Goal: Task Accomplishment & Management: Manage account settings

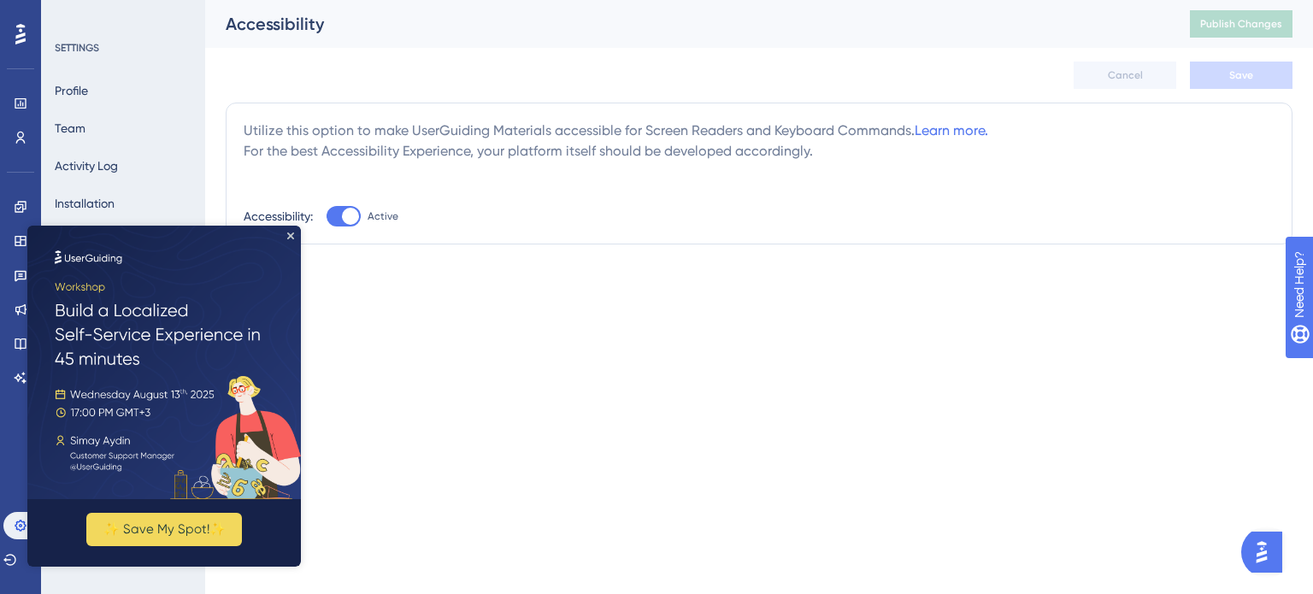
click at [349, 215] on div at bounding box center [350, 216] width 17 height 17
click at [327, 216] on input "Active" at bounding box center [326, 216] width 1 height 1
checkbox input "false"
click at [1242, 78] on span "Save" at bounding box center [1241, 75] width 24 height 14
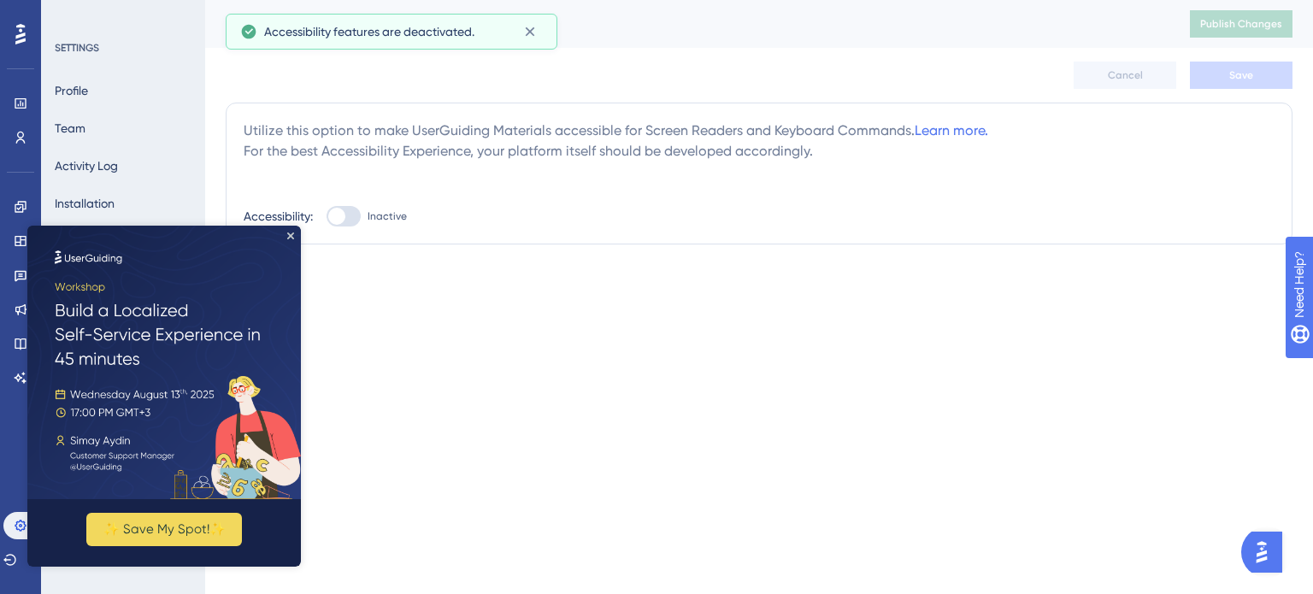
click at [735, 85] on div "Cancel Save" at bounding box center [759, 75] width 1067 height 55
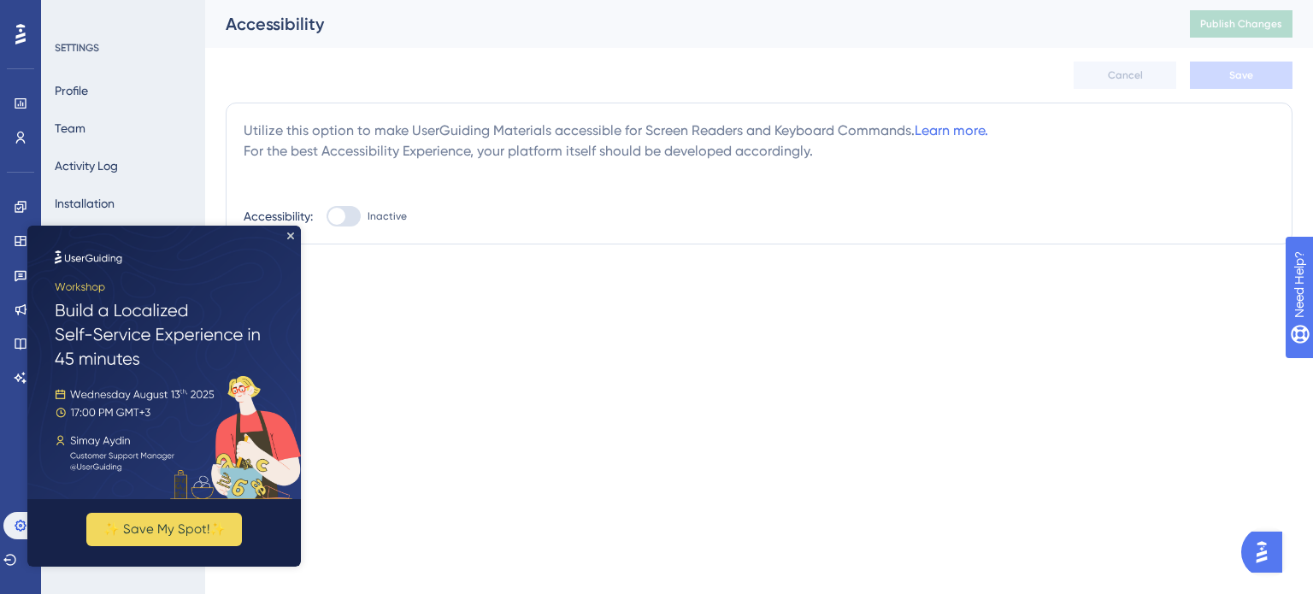
click at [294, 234] on img at bounding box center [164, 363] width 274 height 274
click at [291, 234] on icon "Close Preview" at bounding box center [290, 236] width 7 height 7
